Goal: Task Accomplishment & Management: Manage account settings

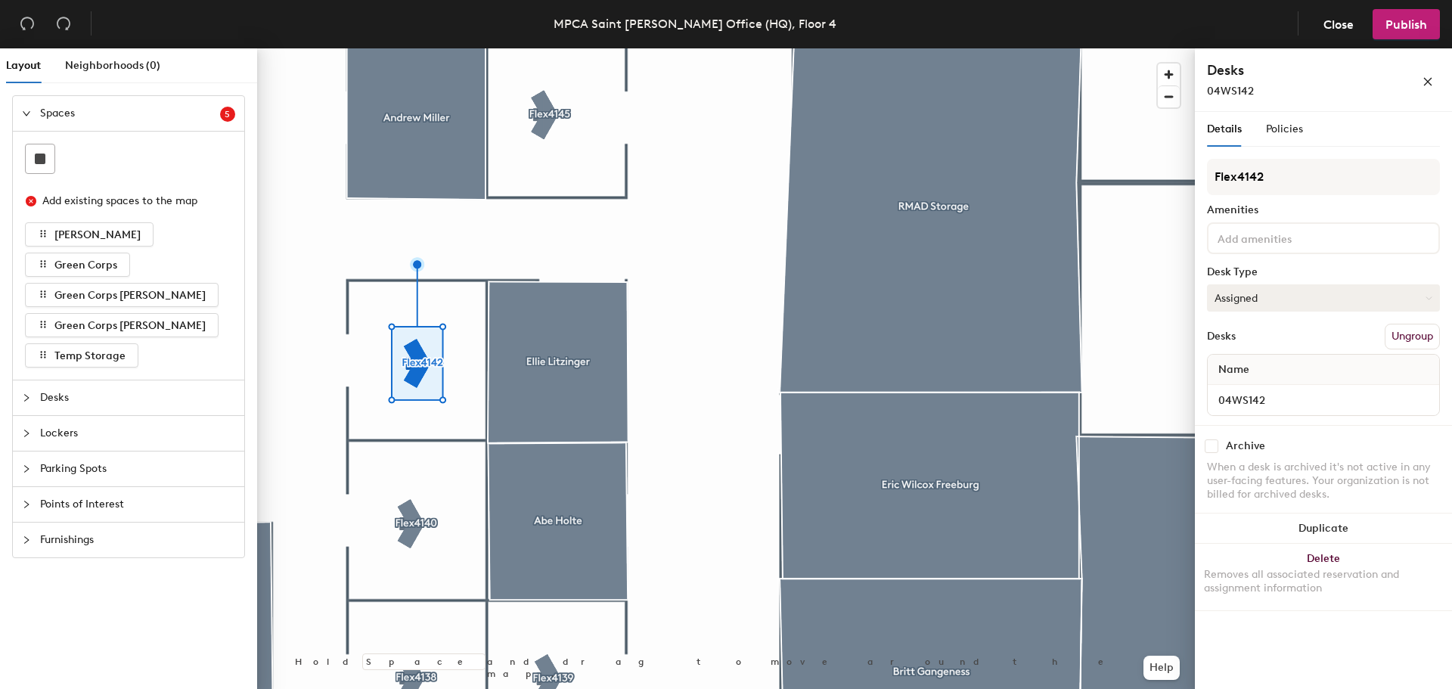
click at [1332, 289] on button "Assigned" at bounding box center [1323, 297] width 233 height 27
click at [1232, 372] on div "Hot" at bounding box center [1283, 367] width 151 height 23
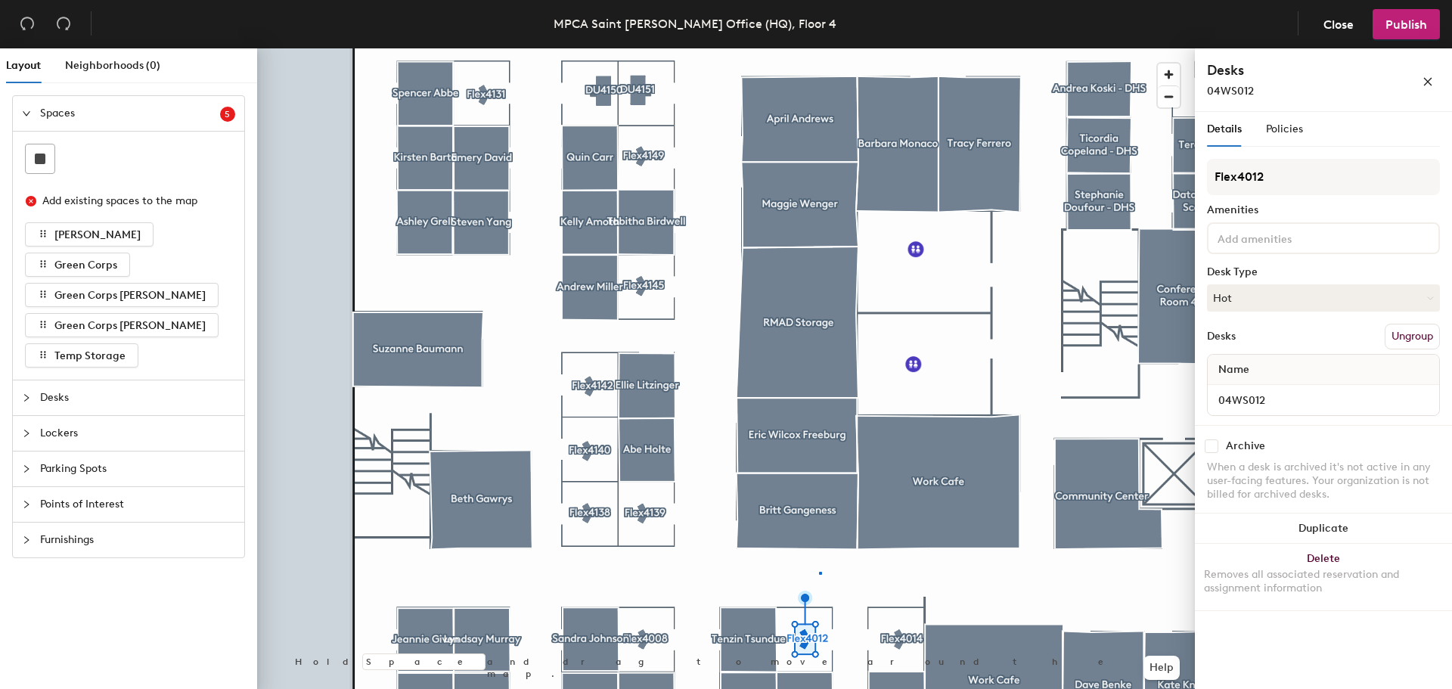
click at [820, 48] on div at bounding box center [726, 48] width 938 height 0
click at [901, 48] on div at bounding box center [726, 48] width 938 height 0
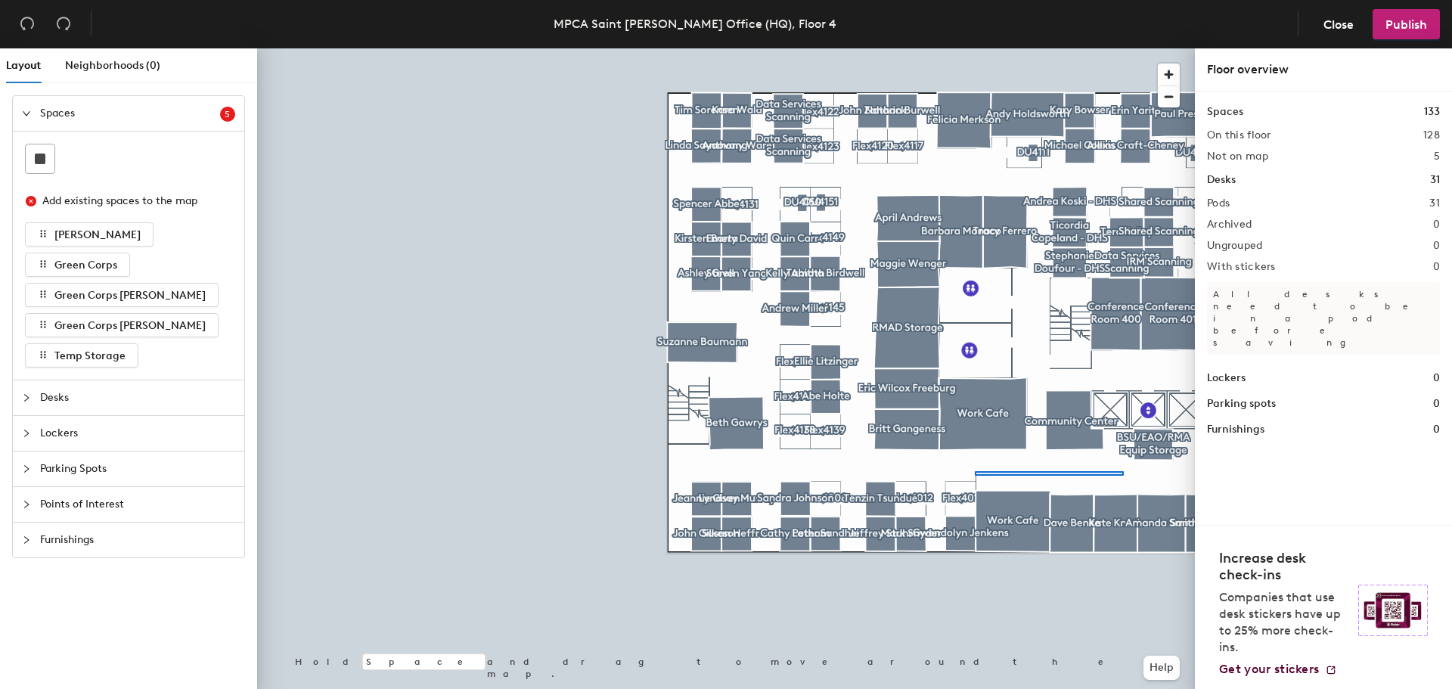
click at [956, 48] on div at bounding box center [726, 48] width 938 height 0
click at [990, 48] on div at bounding box center [726, 48] width 938 height 0
click at [1034, 48] on div at bounding box center [726, 48] width 938 height 0
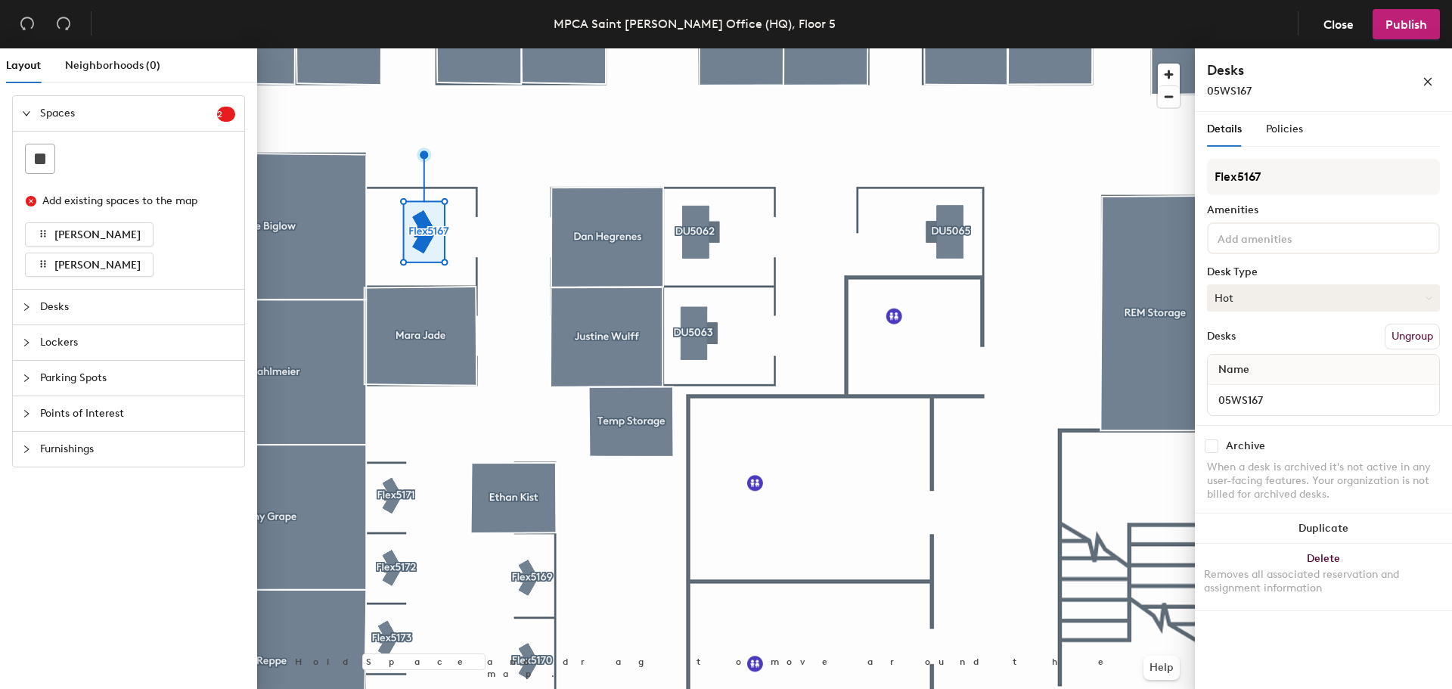
click at [1290, 299] on button "Hot" at bounding box center [1323, 297] width 233 height 27
click at [1235, 368] on div "Hot" at bounding box center [1283, 367] width 151 height 23
click at [1412, 25] on span "Publish" at bounding box center [1406, 24] width 42 height 14
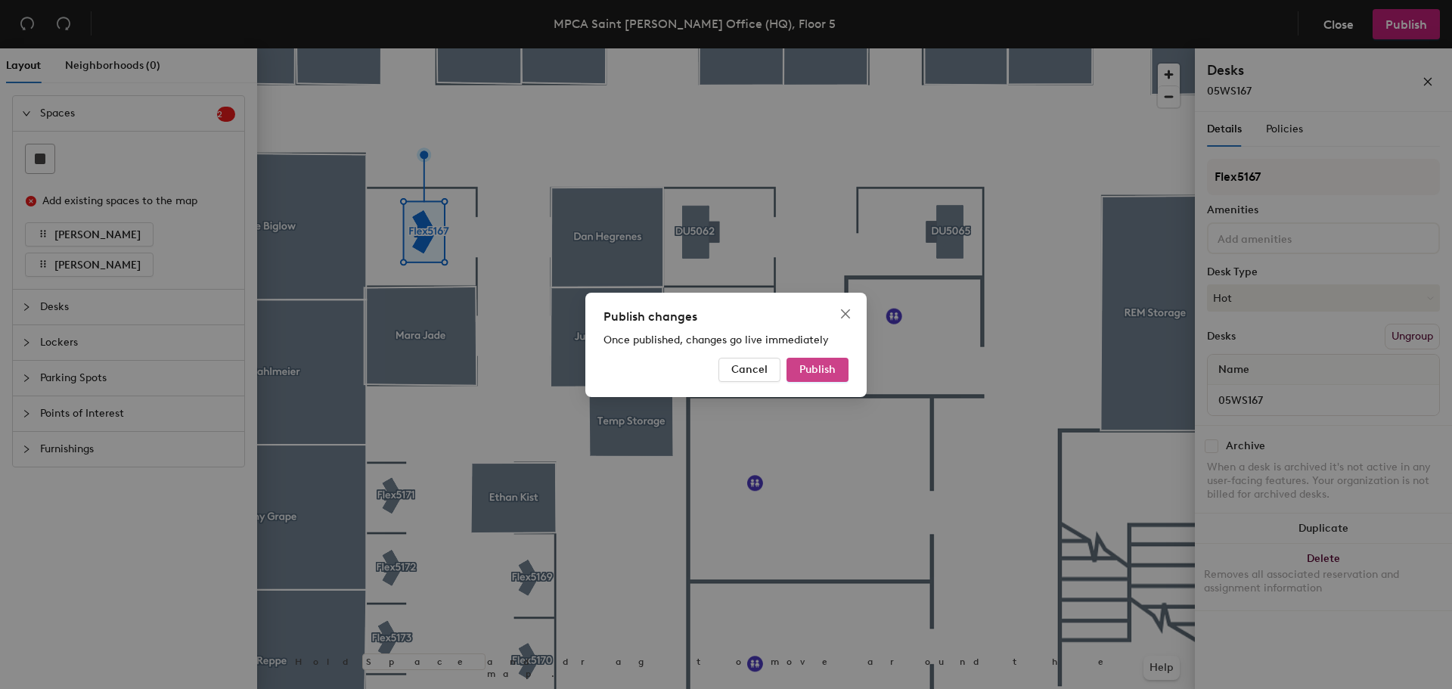
click at [827, 380] on button "Publish" at bounding box center [817, 370] width 62 height 24
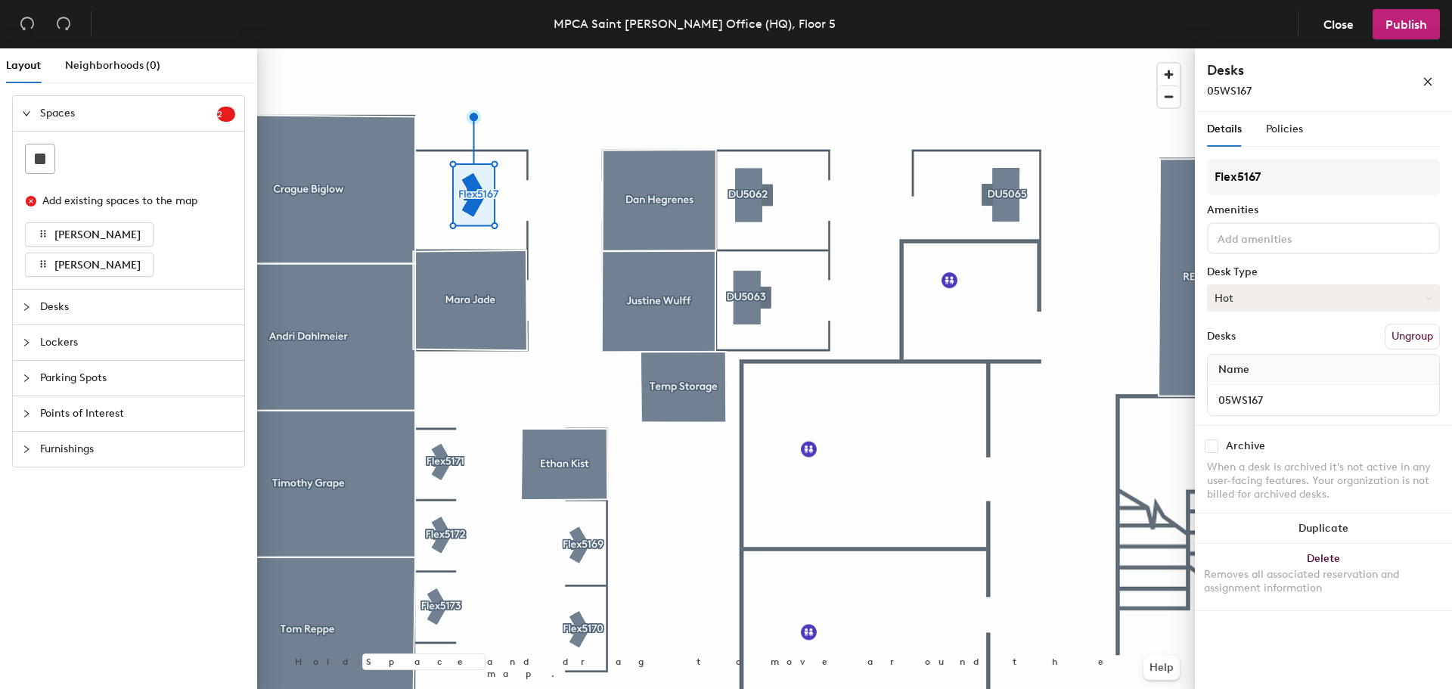
click at [1239, 302] on button "Hot" at bounding box center [1323, 297] width 233 height 27
click at [1242, 344] on div "Assigned" at bounding box center [1283, 344] width 151 height 23
click at [1227, 300] on button "Assigned" at bounding box center [1323, 297] width 233 height 27
click at [1241, 372] on div "Hot" at bounding box center [1283, 367] width 151 height 23
click at [1276, 397] on input "05WS167" at bounding box center [1323, 399] width 225 height 21
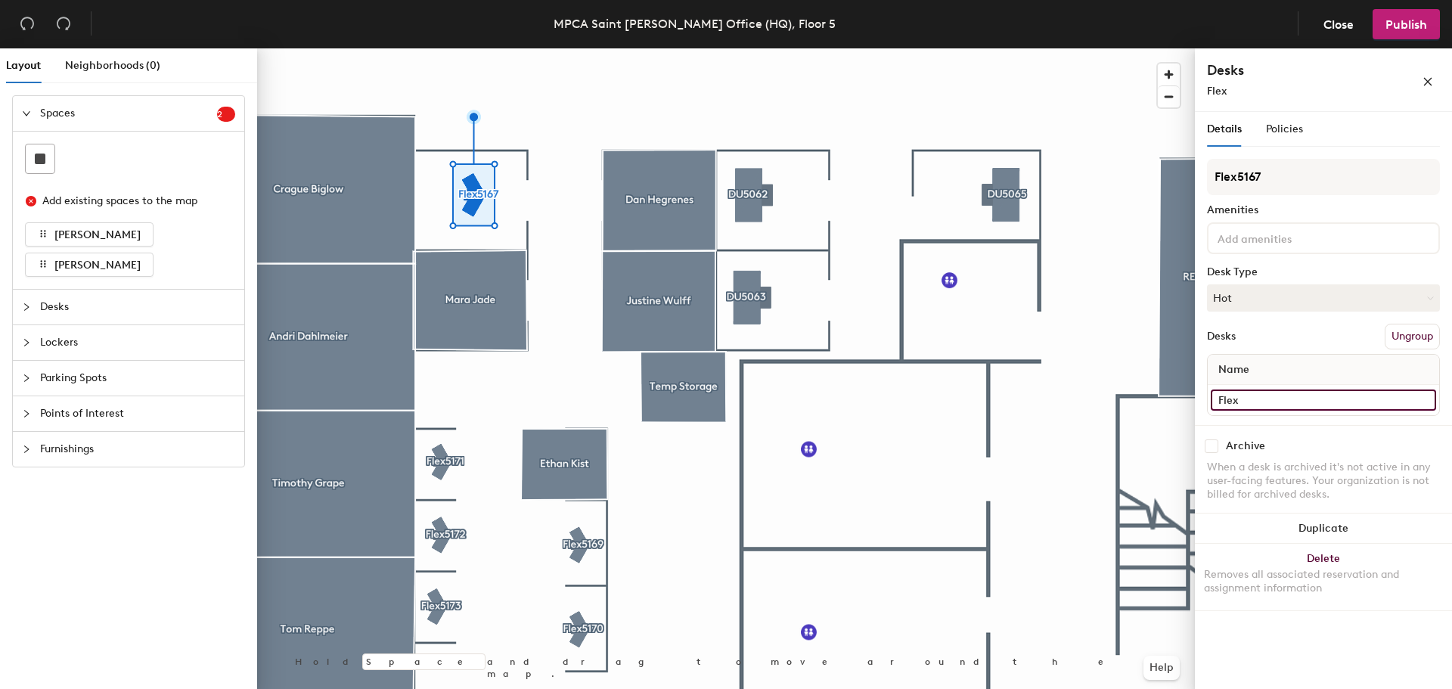
click at [1134, 391] on div "Layout Neighborhoods (0) Spaces 2 Add existing spaces to the map Artie Dworak L…" at bounding box center [726, 371] width 1452 height 647
type input "05WS167"
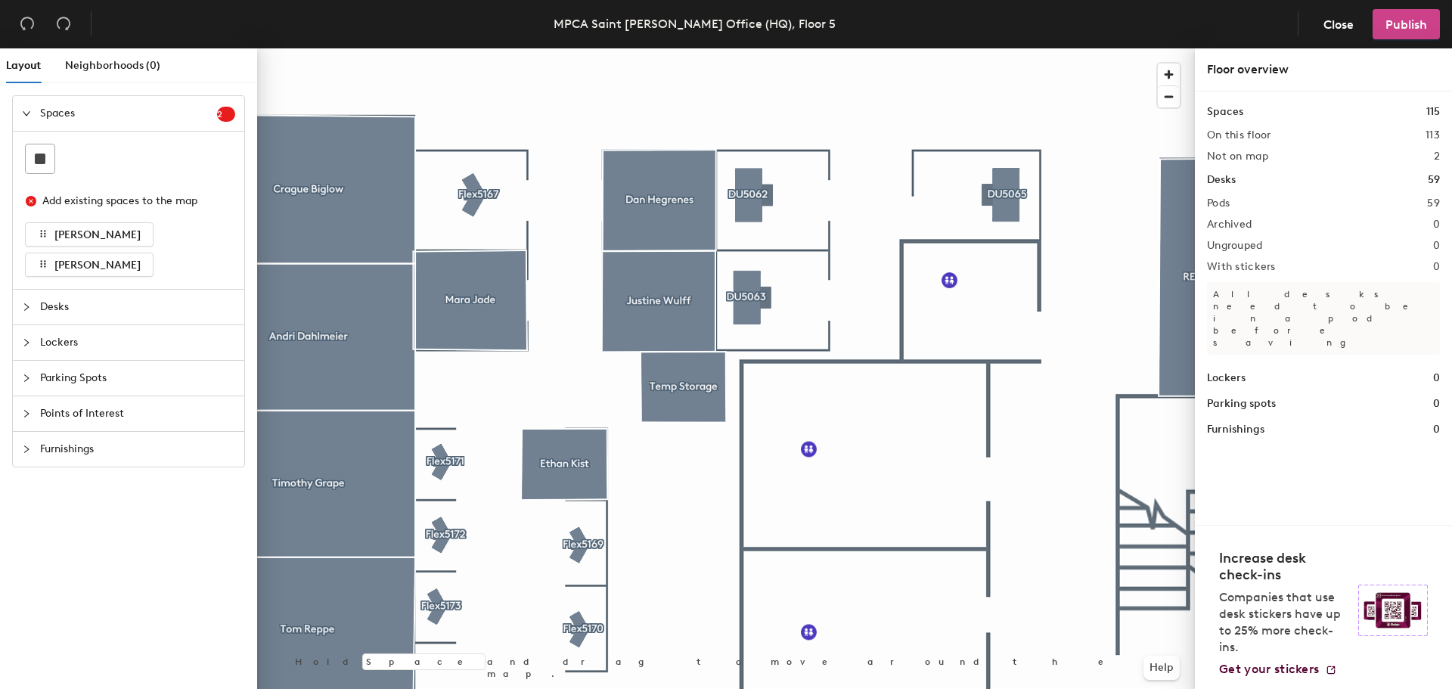
click at [1405, 22] on span "Publish" at bounding box center [1406, 24] width 42 height 14
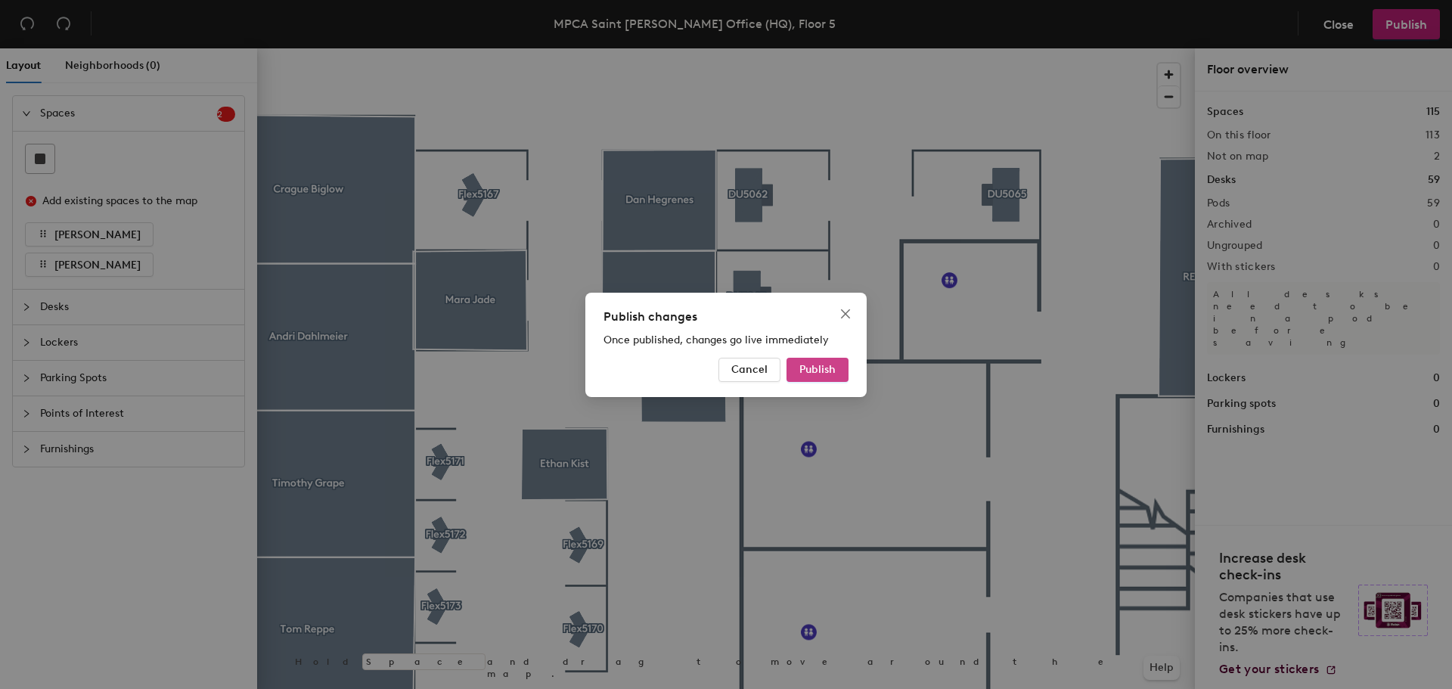
click at [834, 363] on span "Publish" at bounding box center [817, 369] width 36 height 13
